Goal: Task Accomplishment & Management: Manage account settings

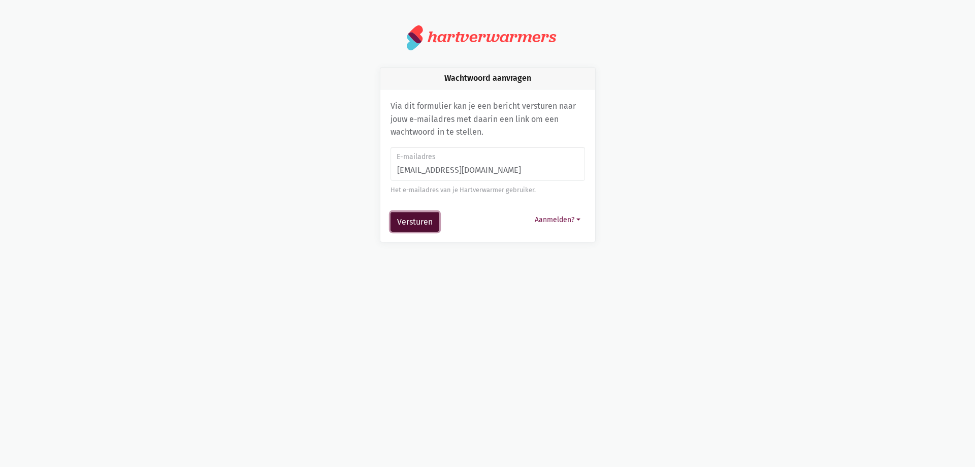
click at [404, 223] on button "Versturen" at bounding box center [415, 222] width 49 height 20
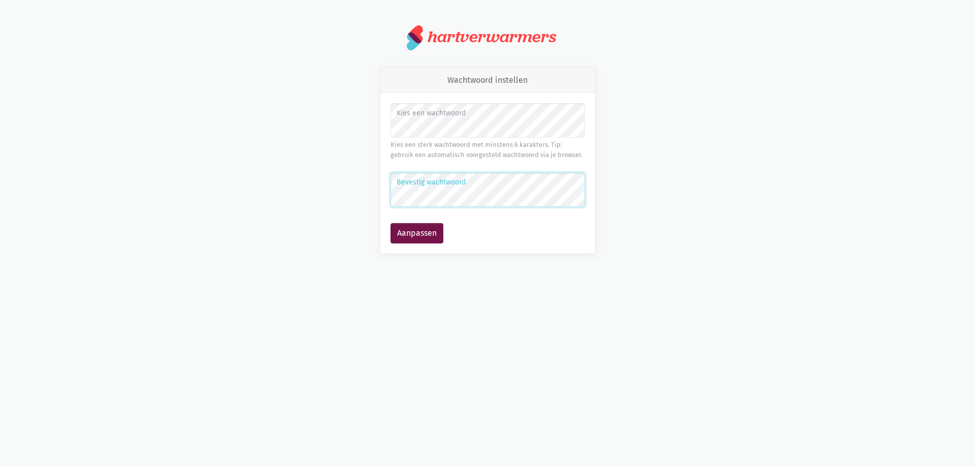
click at [391, 223] on button "Aanpassen" at bounding box center [417, 233] width 53 height 20
